Goal: Task Accomplishment & Management: Use online tool/utility

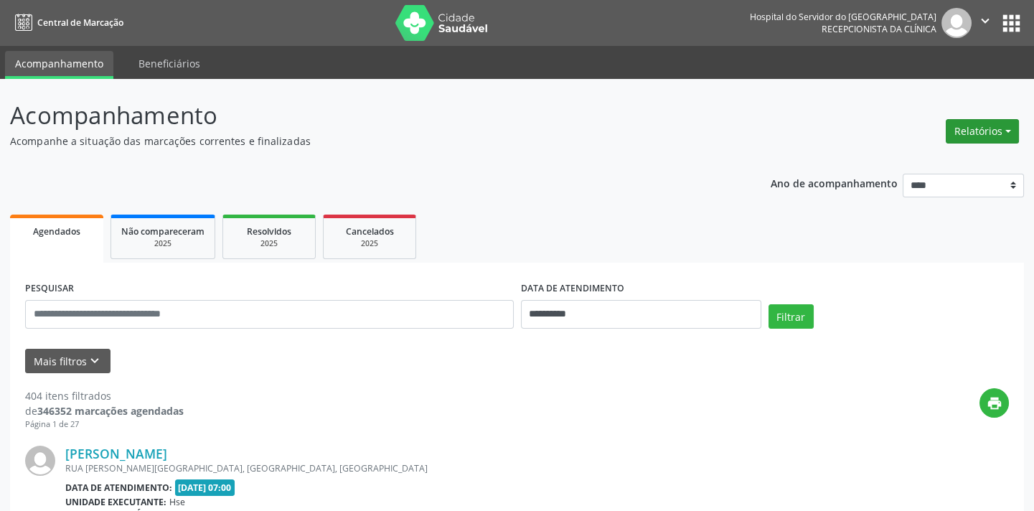
click at [983, 130] on button "Relatórios" at bounding box center [981, 131] width 73 height 24
click at [925, 149] on ul "Agendamentos Procedimentos realizados" at bounding box center [942, 172] width 156 height 52
click at [921, 161] on link "Agendamentos" at bounding box center [941, 161] width 154 height 20
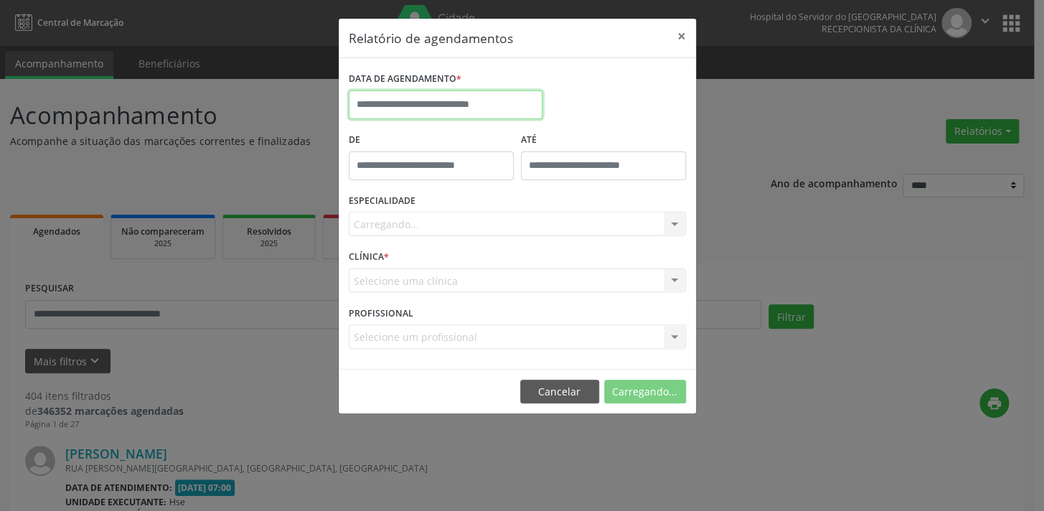
click at [495, 93] on input "text" at bounding box center [446, 104] width 194 height 29
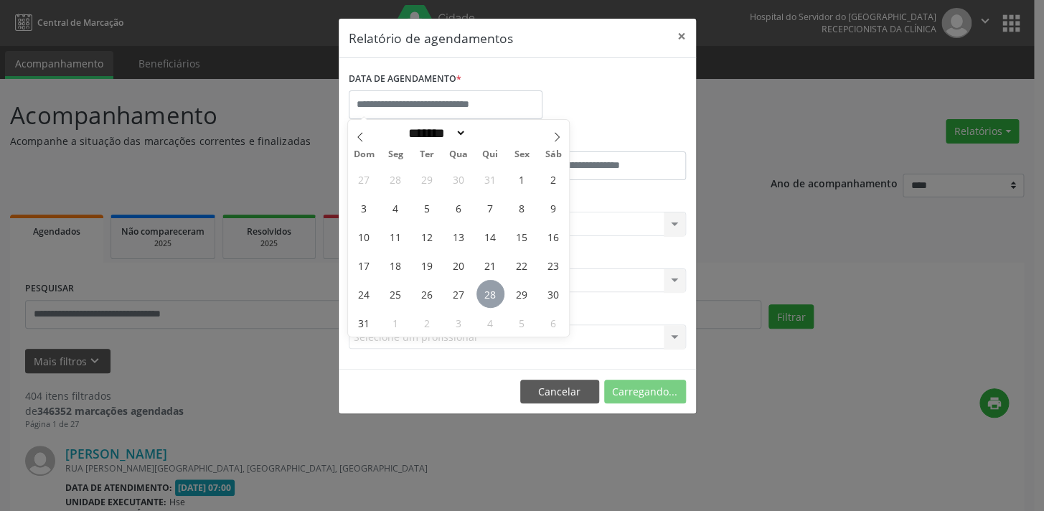
click at [491, 299] on span "28" at bounding box center [490, 294] width 28 height 28
type input "**********"
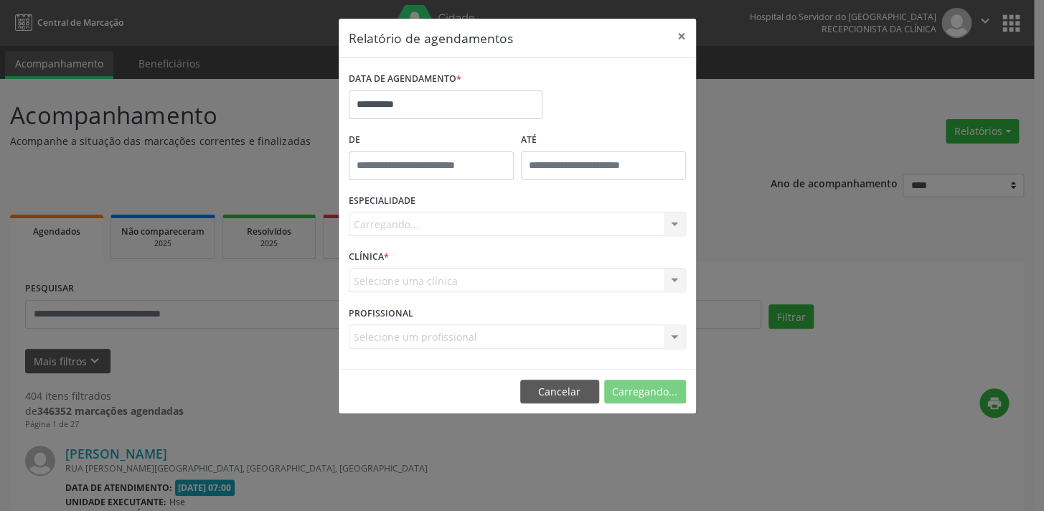
click at [472, 230] on div "Carregando... Nenhum resultado encontrado para: " " Não há nenhuma opção para s…" at bounding box center [517, 224] width 337 height 24
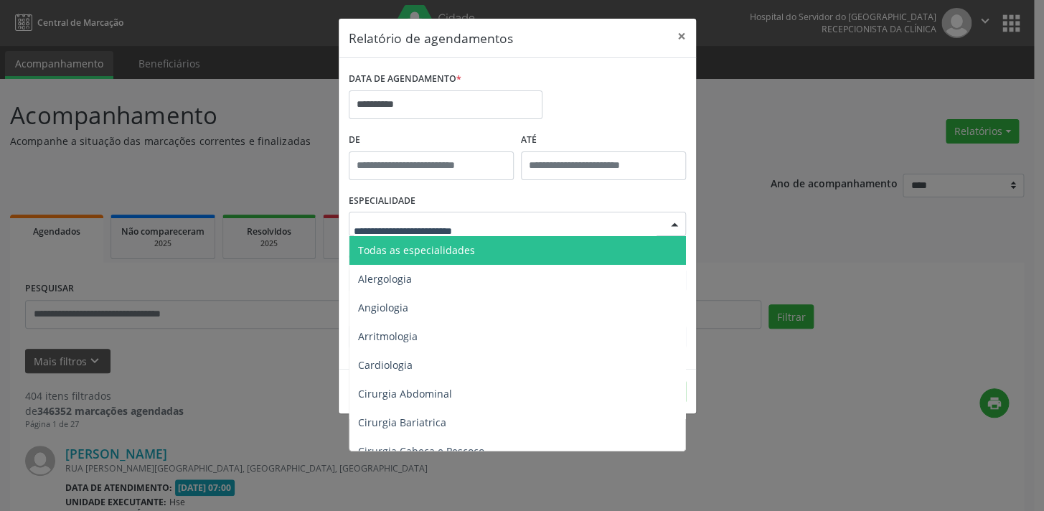
click at [502, 227] on div at bounding box center [517, 224] width 337 height 24
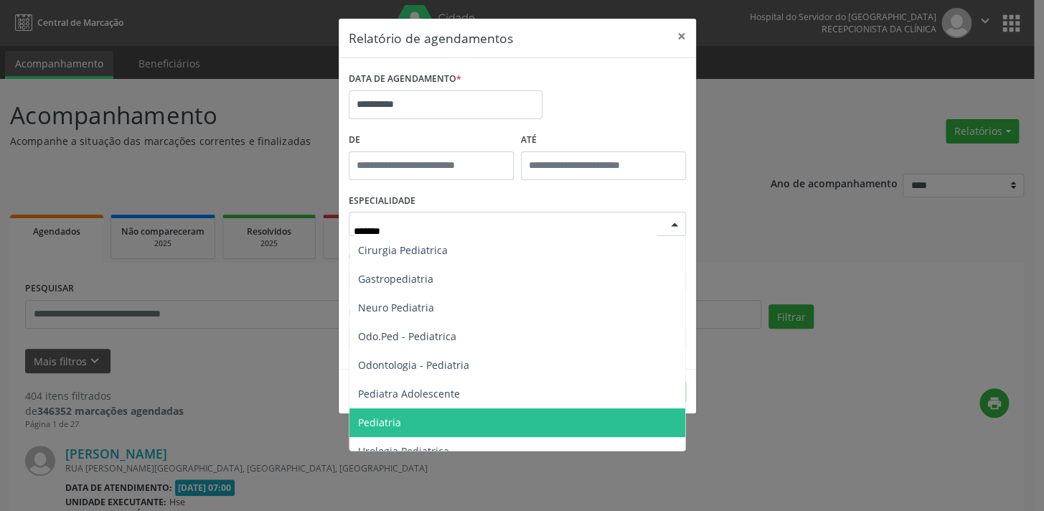
click at [464, 423] on span "Pediatria" at bounding box center [517, 422] width 336 height 29
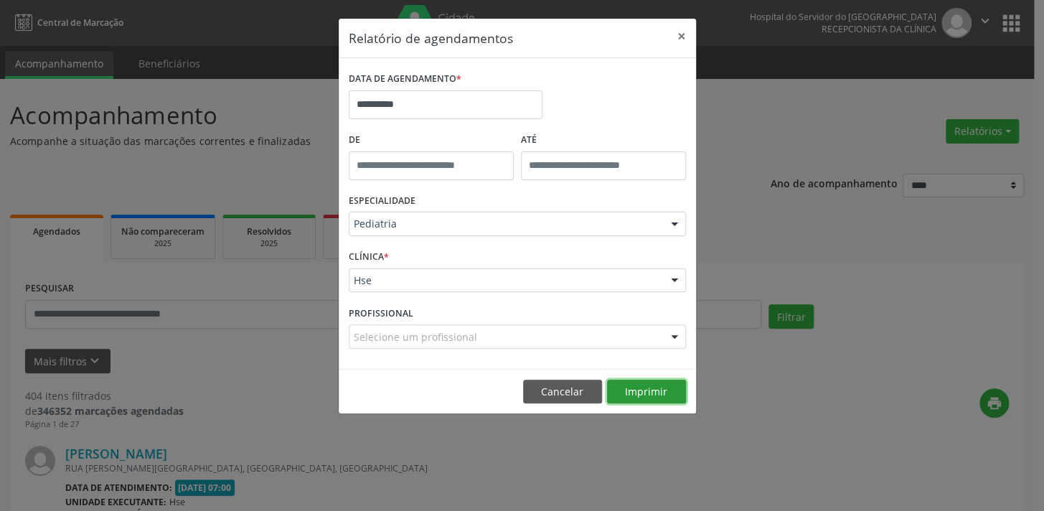
click at [638, 386] on button "Imprimir" at bounding box center [646, 391] width 79 height 24
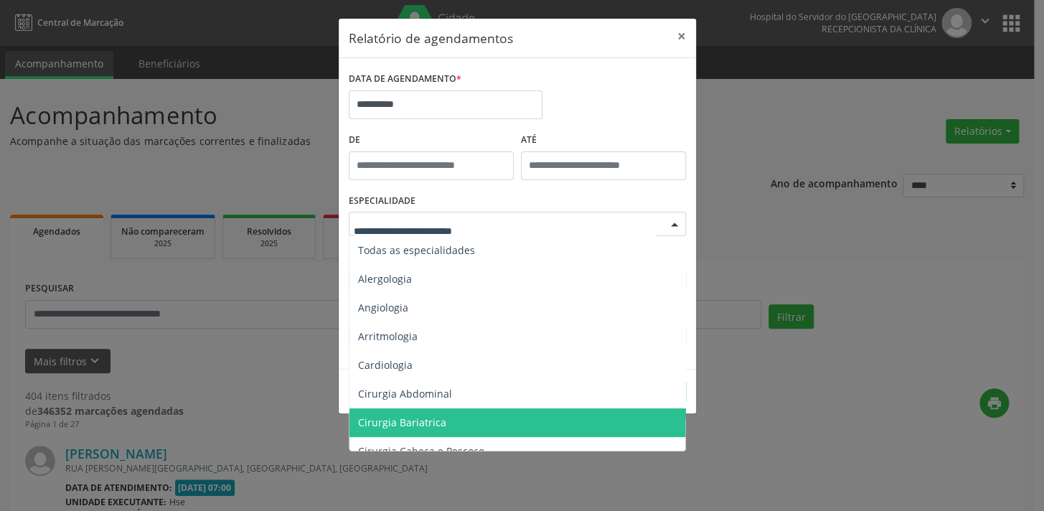
click at [468, 215] on div at bounding box center [517, 224] width 337 height 24
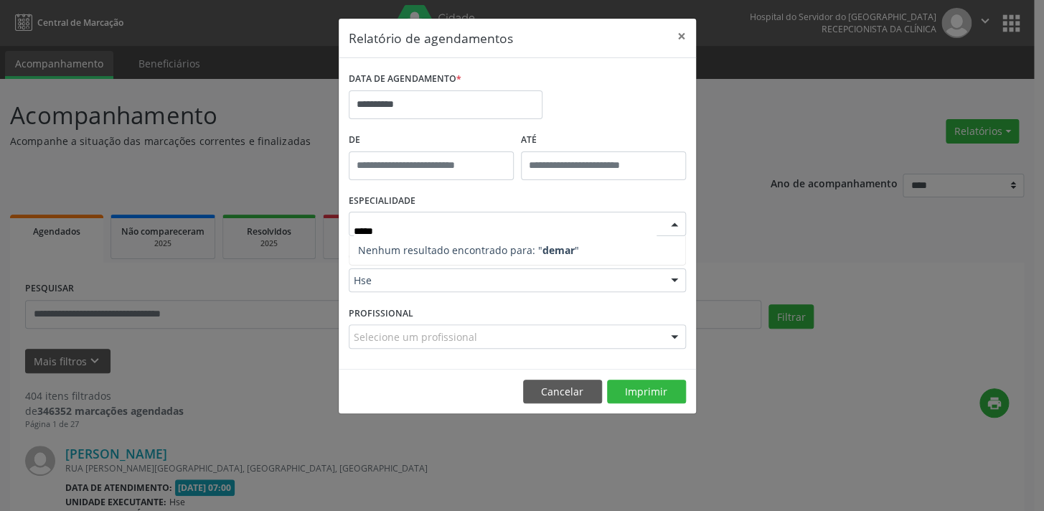
type input "******"
click at [468, 218] on input "******" at bounding box center [505, 231] width 303 height 29
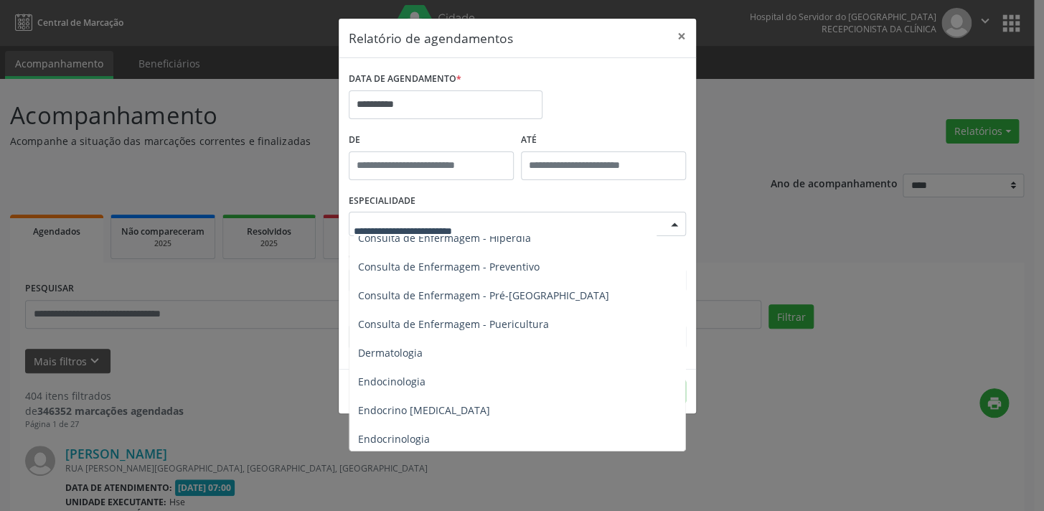
scroll to position [587, 0]
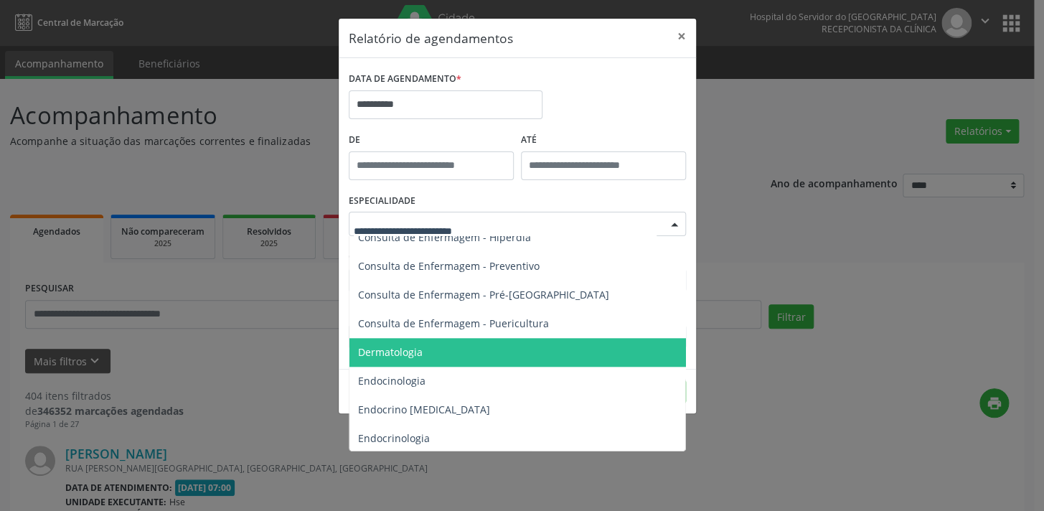
click at [486, 339] on span "Dermatologia" at bounding box center [518, 352] width 338 height 29
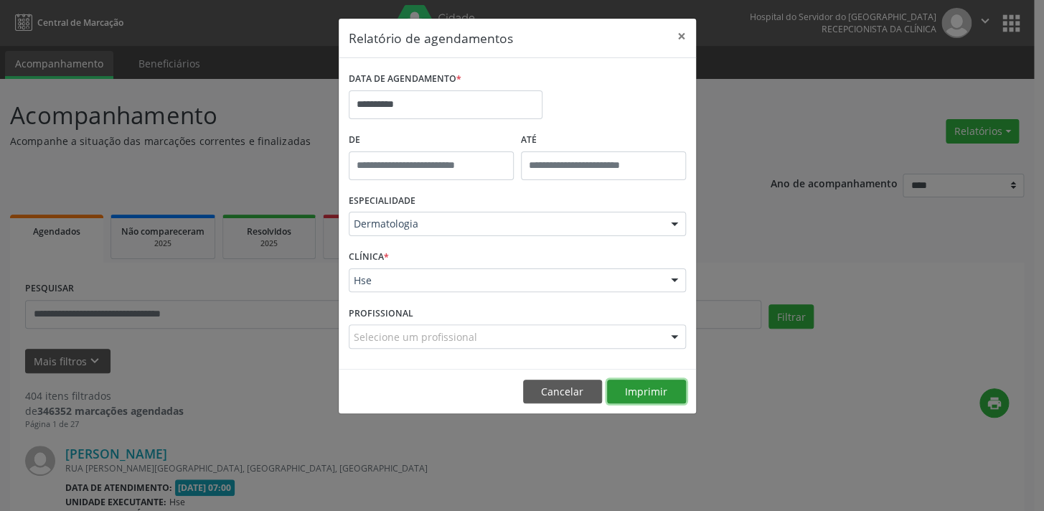
click at [623, 383] on button "Imprimir" at bounding box center [646, 391] width 79 height 24
